Goal: Navigation & Orientation: Find specific page/section

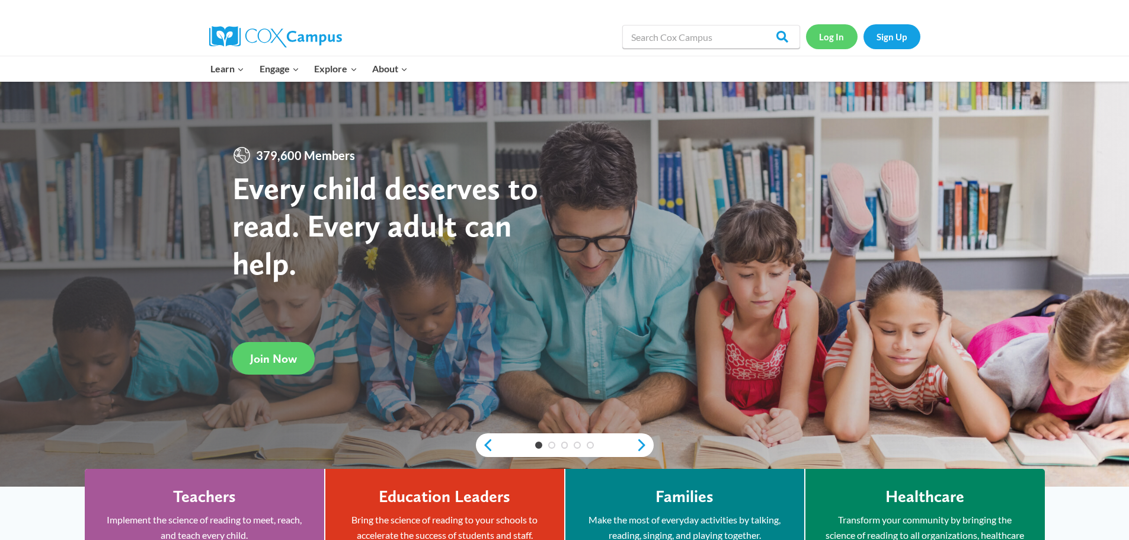
click at [844, 43] on link "Log In" at bounding box center [832, 36] width 52 height 24
click at [842, 39] on link "Log In" at bounding box center [832, 36] width 52 height 24
click at [834, 39] on link "Log In" at bounding box center [832, 36] width 52 height 24
